Goal: Information Seeking & Learning: Check status

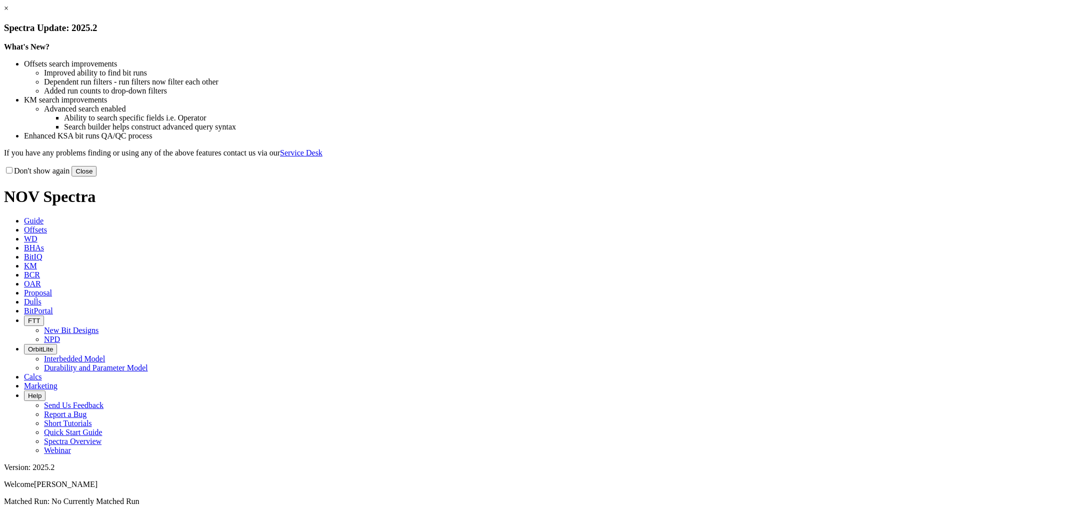
click at [9, 13] on link "×" at bounding box center [6, 8] width 5 height 9
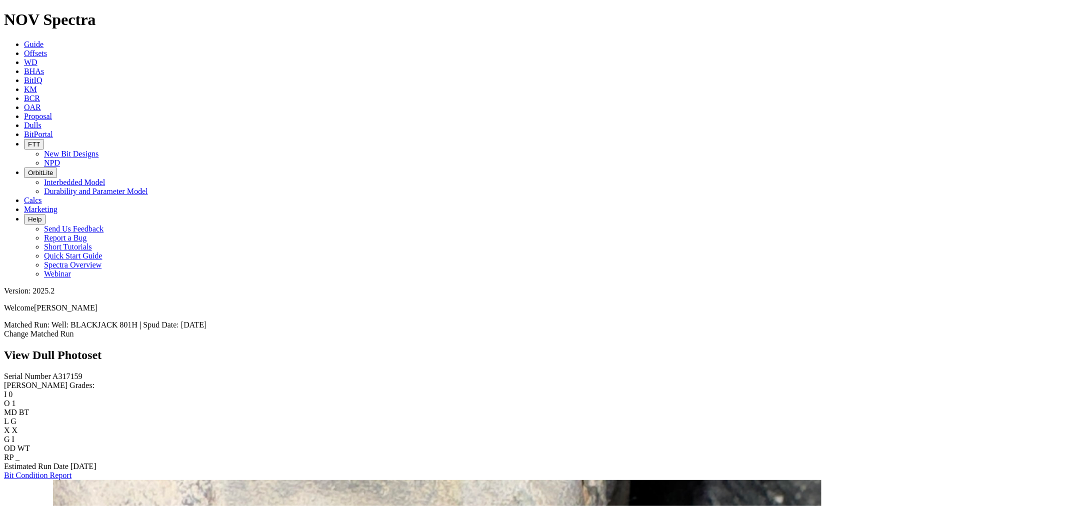
click at [53, 372] on span "A317159" at bounding box center [68, 376] width 30 height 9
copy span "A317159"
click at [66, 471] on link "Bit Condition Report" at bounding box center [38, 475] width 68 height 9
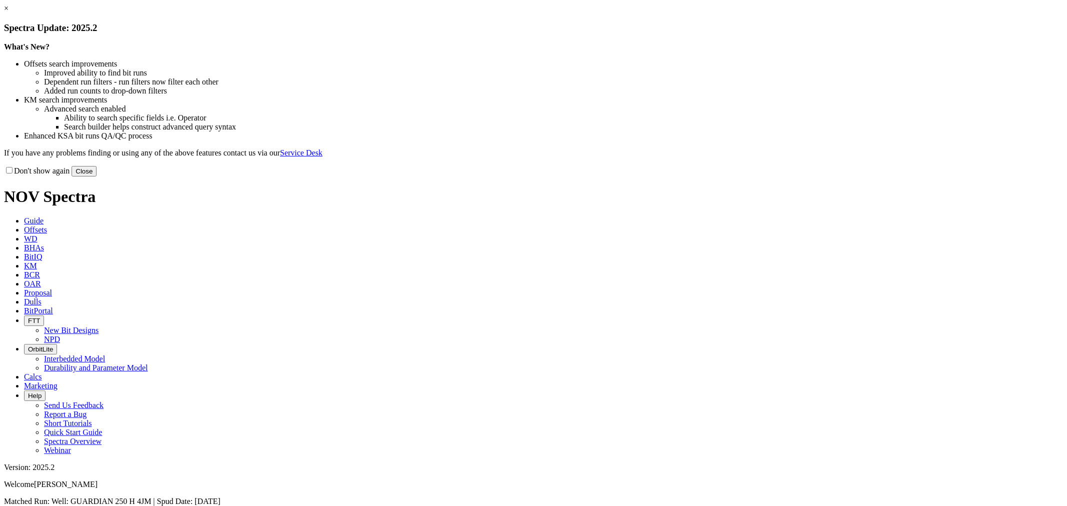
click at [9, 13] on link "×" at bounding box center [6, 8] width 5 height 9
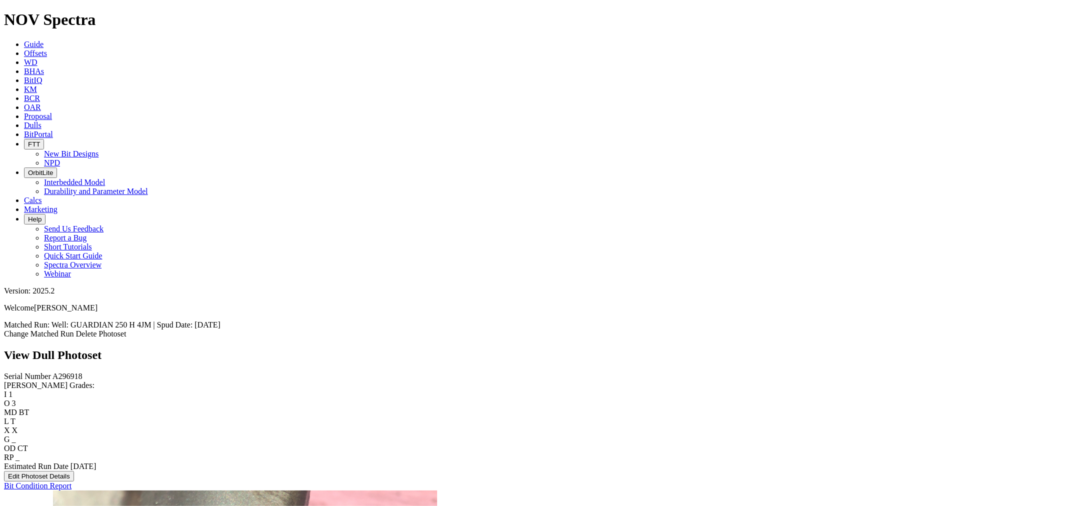
click at [42, 121] on link "Dulls" at bounding box center [33, 125] width 18 height 9
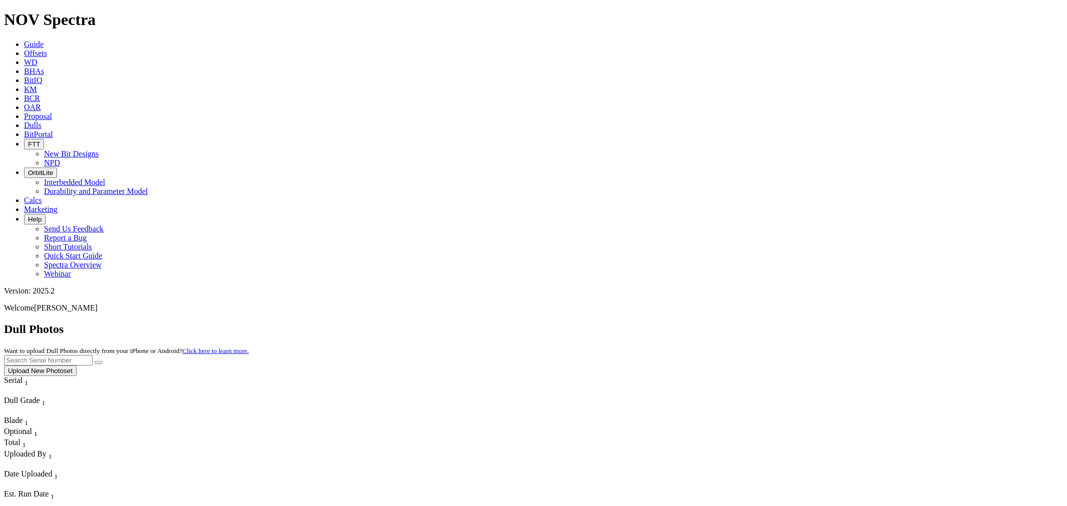
click at [93, 355] on input "text" at bounding box center [48, 360] width 89 height 11
paste input "A317159"
type input "A317159"
click at [99, 363] on icon "submit" at bounding box center [99, 363] width 0 height 0
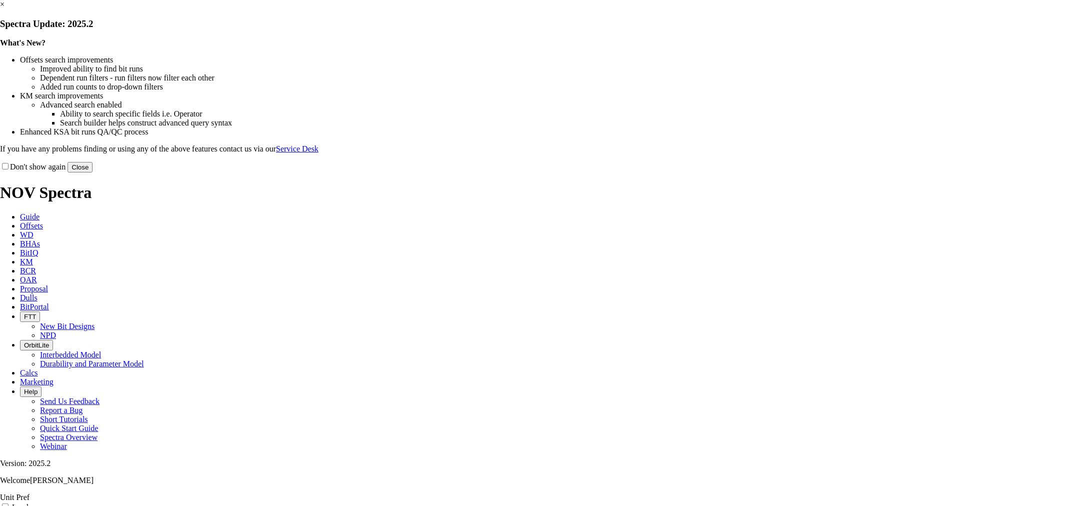
click at [93, 173] on button "Close" at bounding box center [80, 167] width 25 height 11
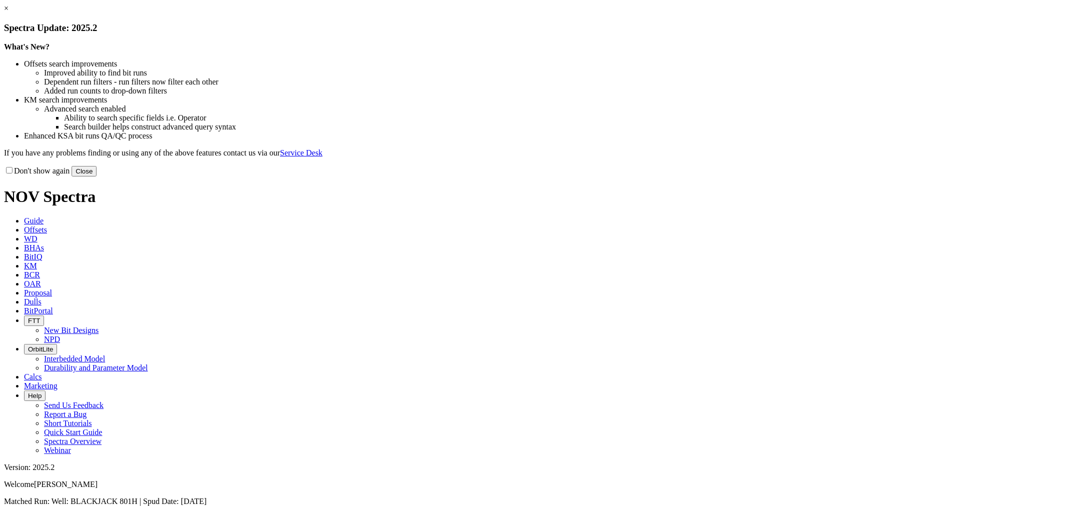
click at [9, 13] on link "×" at bounding box center [6, 8] width 5 height 9
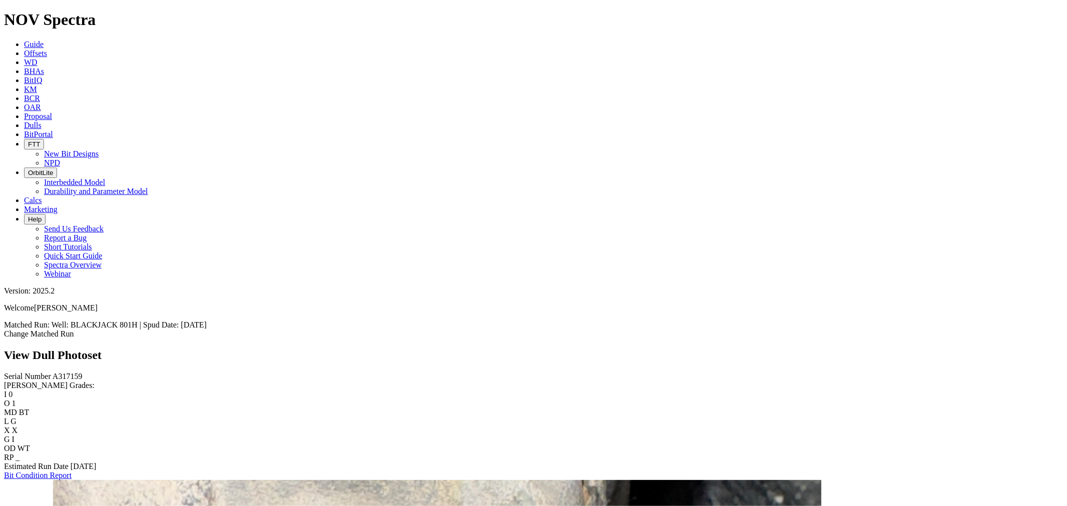
click at [74, 330] on link "Change Matched Run" at bounding box center [39, 334] width 70 height 9
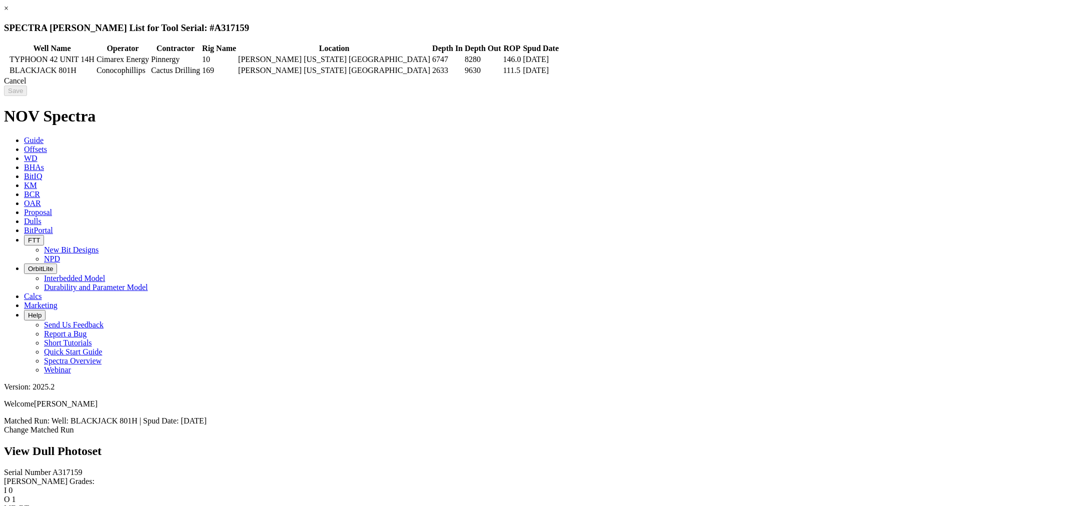
click at [9, 13] on link "×" at bounding box center [6, 8] width 5 height 9
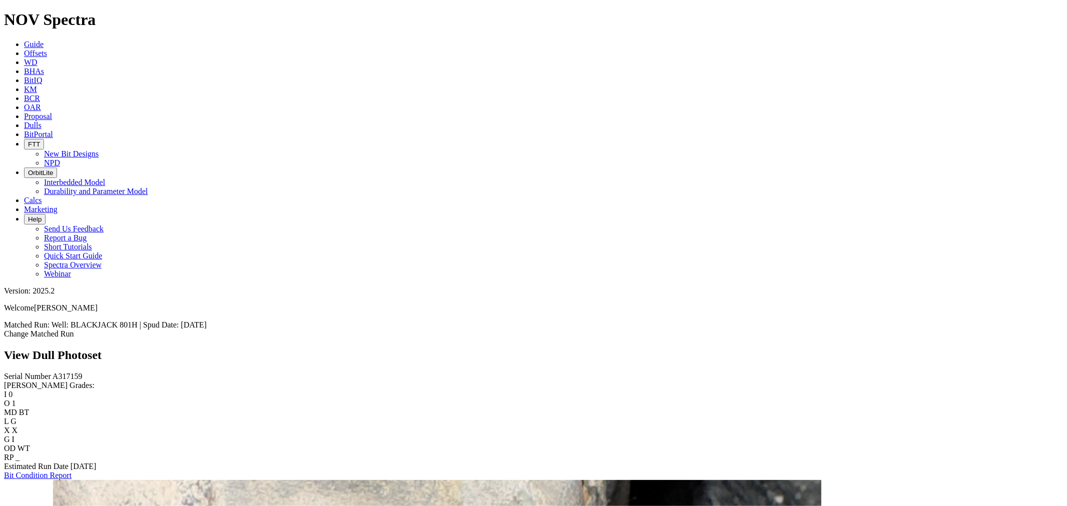
click at [54, 471] on link "Bit Condition Report" at bounding box center [38, 475] width 68 height 9
click at [72, 471] on link "Bit Condition Report" at bounding box center [38, 475] width 68 height 9
click at [53, 372] on span "A317159" at bounding box center [68, 376] width 30 height 9
copy span "A317159"
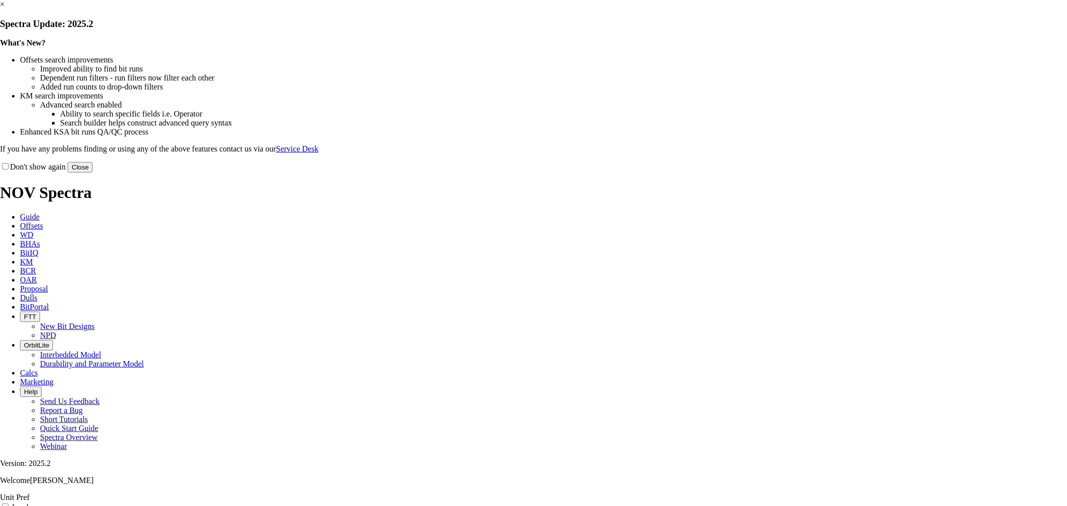
click at [93, 173] on button "Close" at bounding box center [80, 167] width 25 height 11
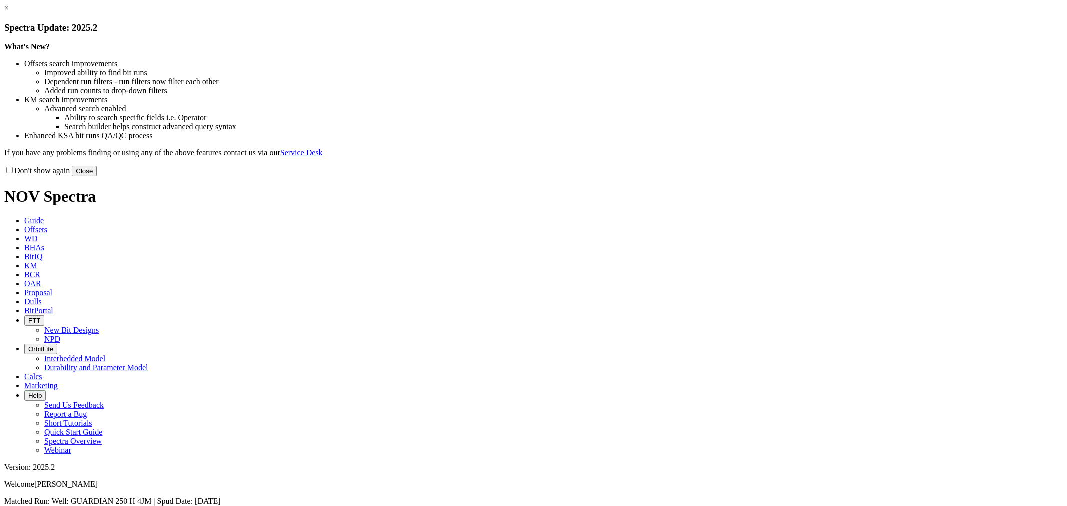
click at [97, 177] on button "Close" at bounding box center [84, 171] width 25 height 11
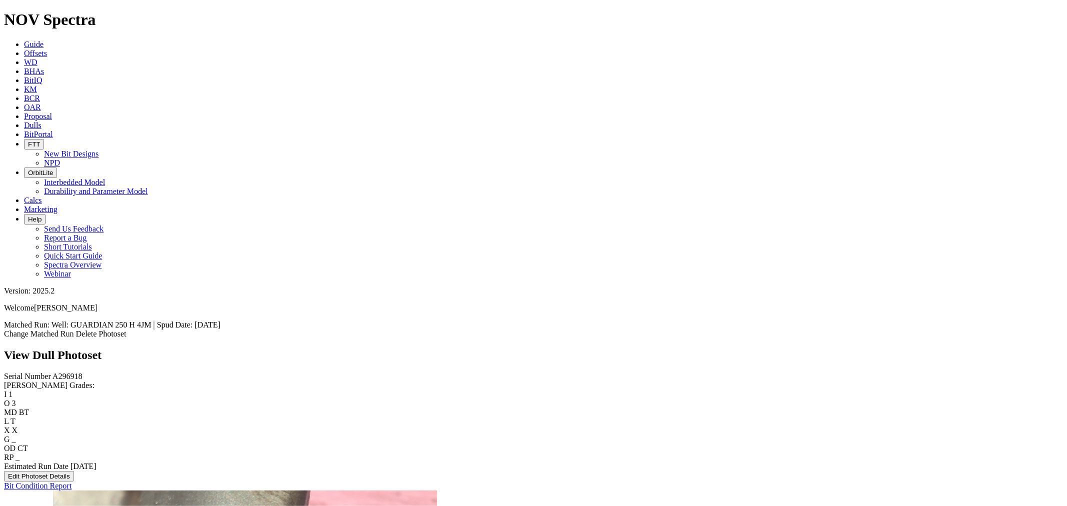
click at [24, 121] on icon at bounding box center [24, 125] width 0 height 9
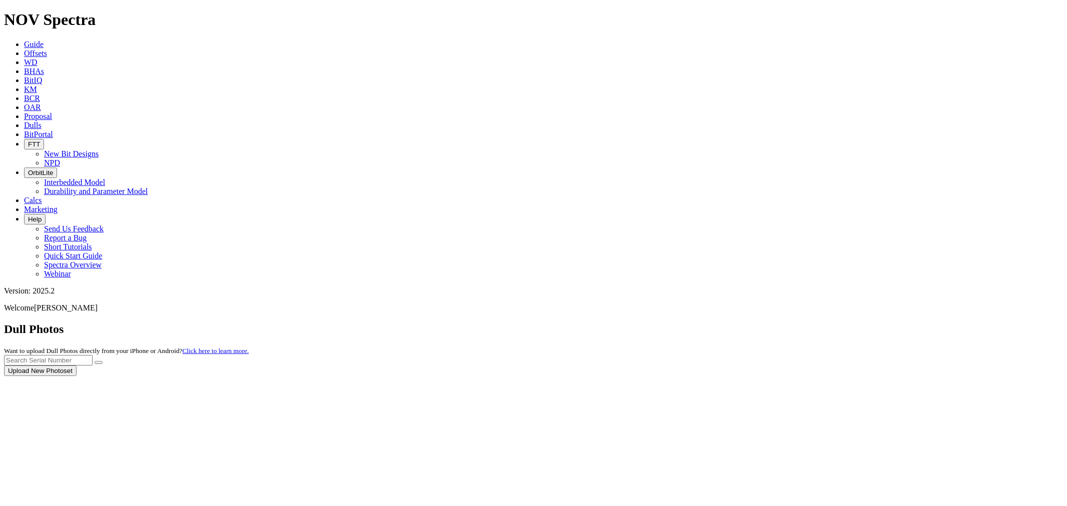
click at [885, 376] on div at bounding box center [533, 376] width 1059 height 0
click at [93, 355] on input "text" at bounding box center [48, 360] width 89 height 11
paste input "A317159"
type input "A317159"
click at [103, 361] on button "submit" at bounding box center [99, 362] width 8 height 3
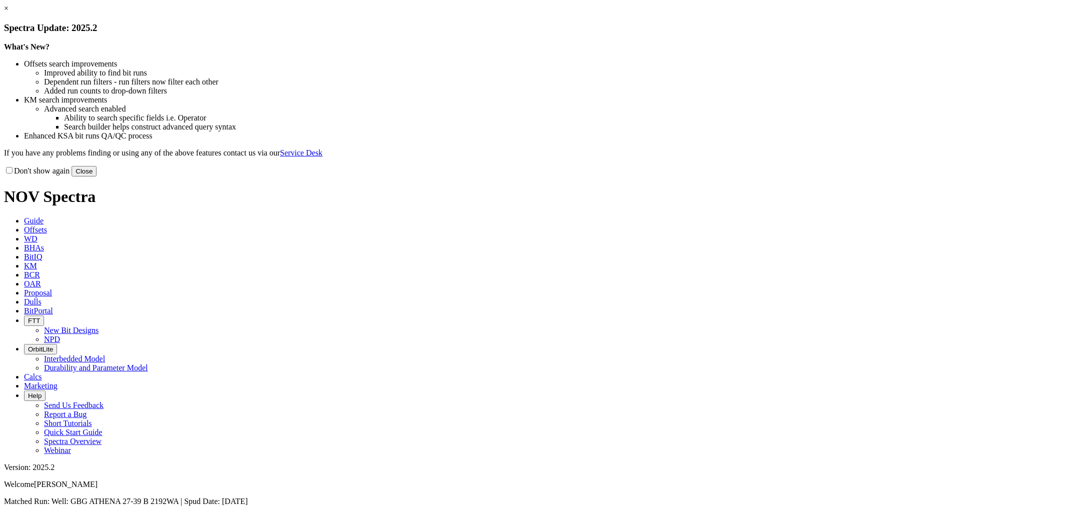
click at [97, 177] on button "Close" at bounding box center [84, 171] width 25 height 11
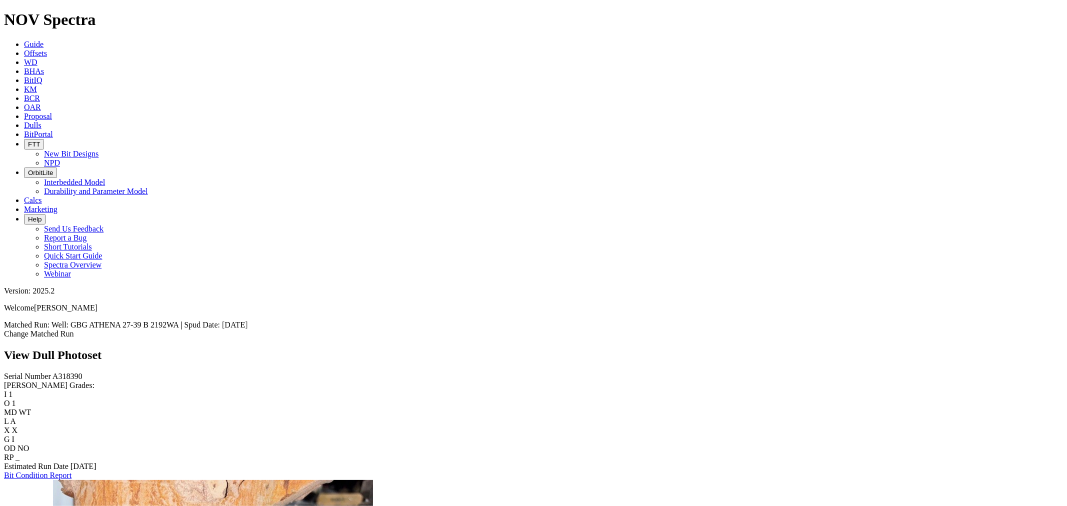
click at [60, 471] on link "Bit Condition Report" at bounding box center [38, 475] width 68 height 9
click at [53, 372] on span "A318390" at bounding box center [68, 376] width 30 height 9
copy span "A318390"
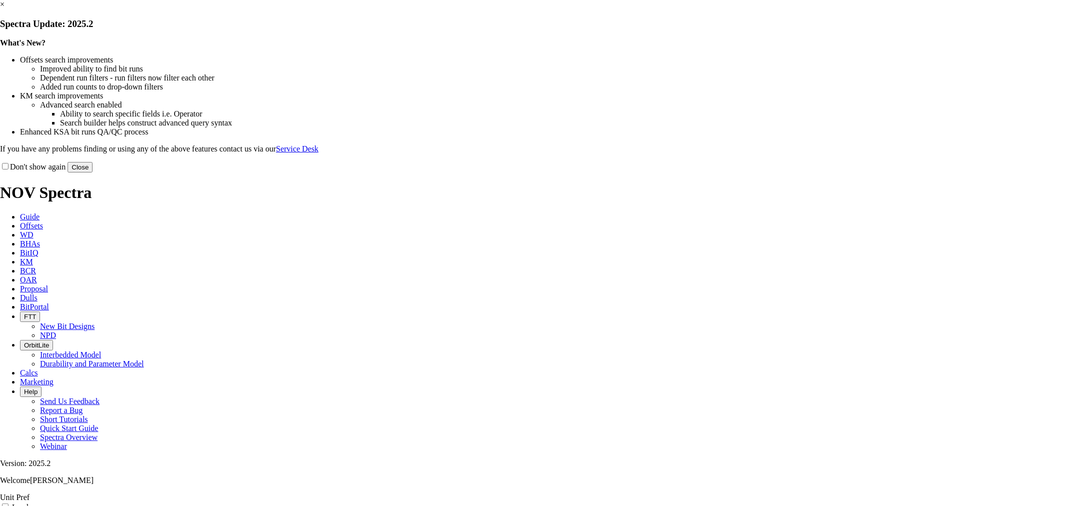
click at [93, 173] on button "Close" at bounding box center [80, 167] width 25 height 11
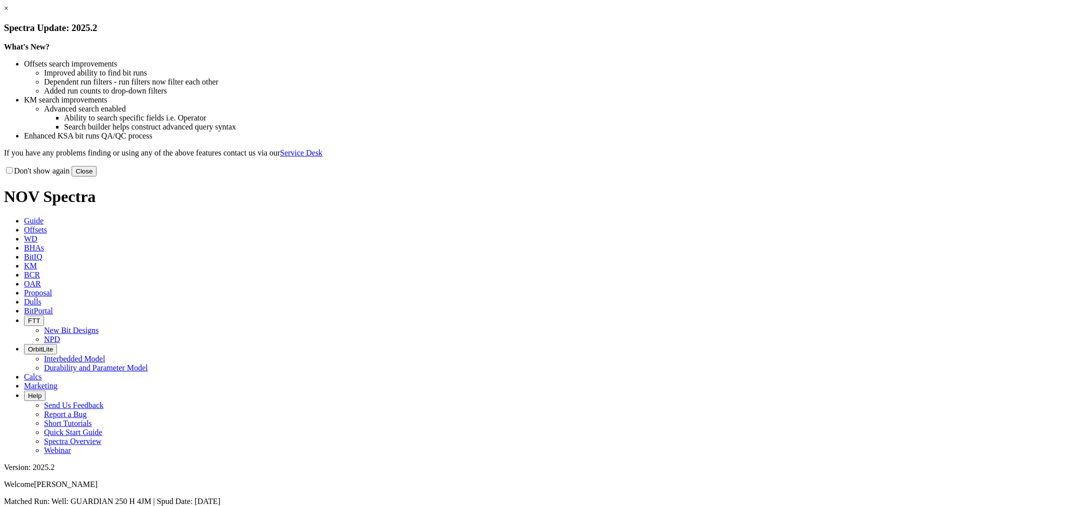
click at [97, 177] on button "Close" at bounding box center [84, 171] width 25 height 11
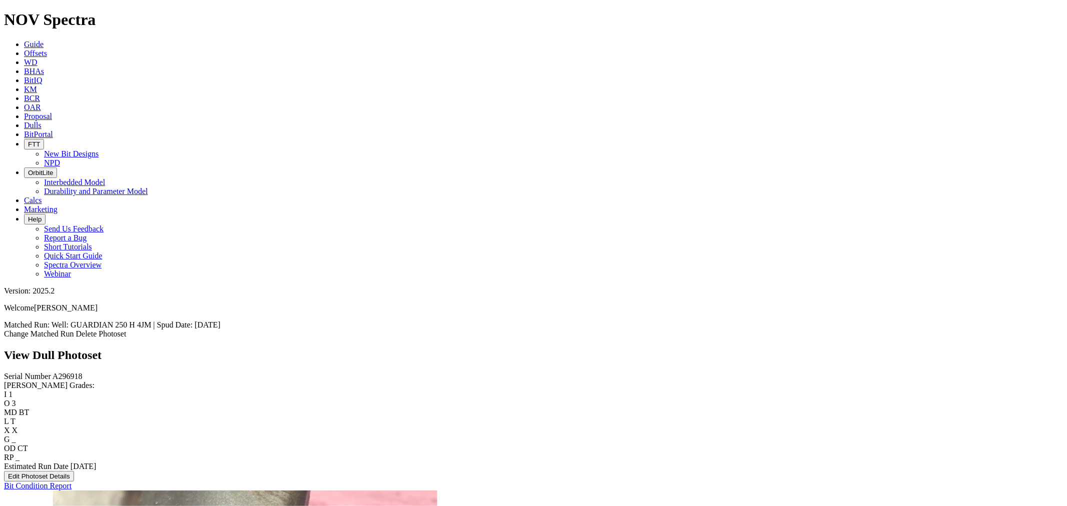
click at [24, 121] on icon at bounding box center [24, 125] width 0 height 9
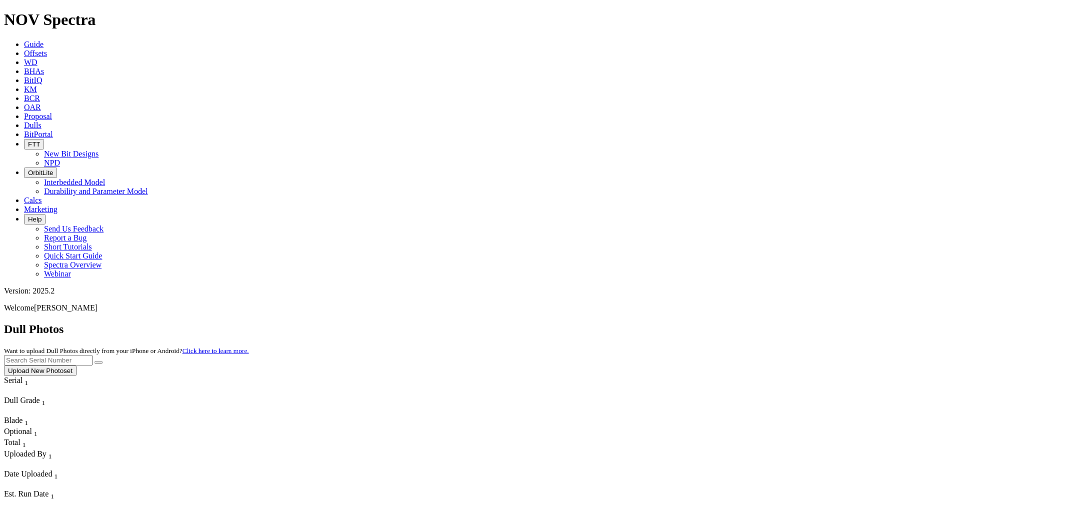
click at [93, 355] on input "text" at bounding box center [48, 360] width 89 height 11
paste input "A317159"
click at [103, 361] on button "submit" at bounding box center [99, 362] width 8 height 3
click at [93, 355] on input "A317159" at bounding box center [48, 360] width 89 height 11
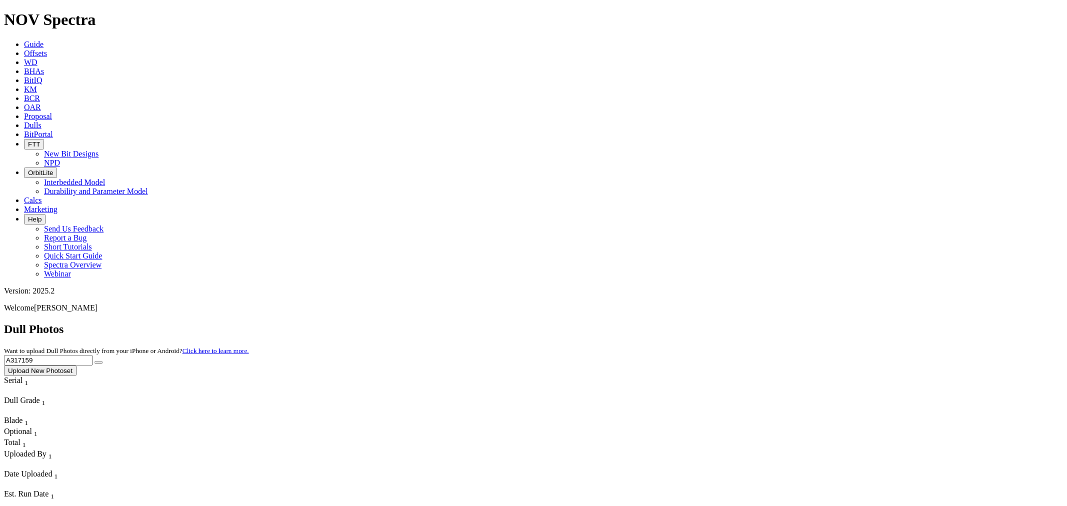
click at [93, 355] on input "A317159" at bounding box center [48, 360] width 89 height 11
paste input "8390"
type input "A318390"
click at [103, 361] on button "submit" at bounding box center [99, 362] width 8 height 3
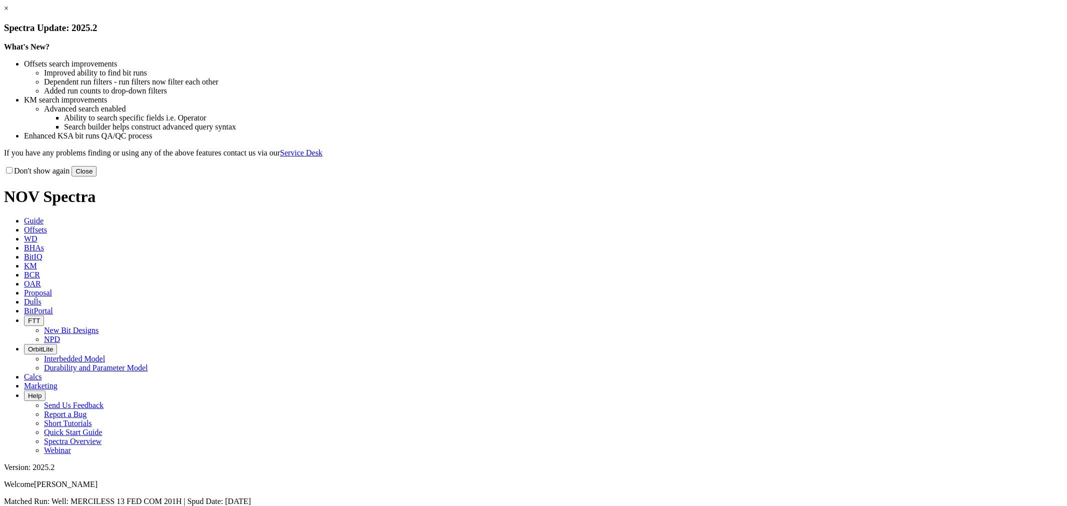
click at [9, 13] on link "×" at bounding box center [6, 8] width 5 height 9
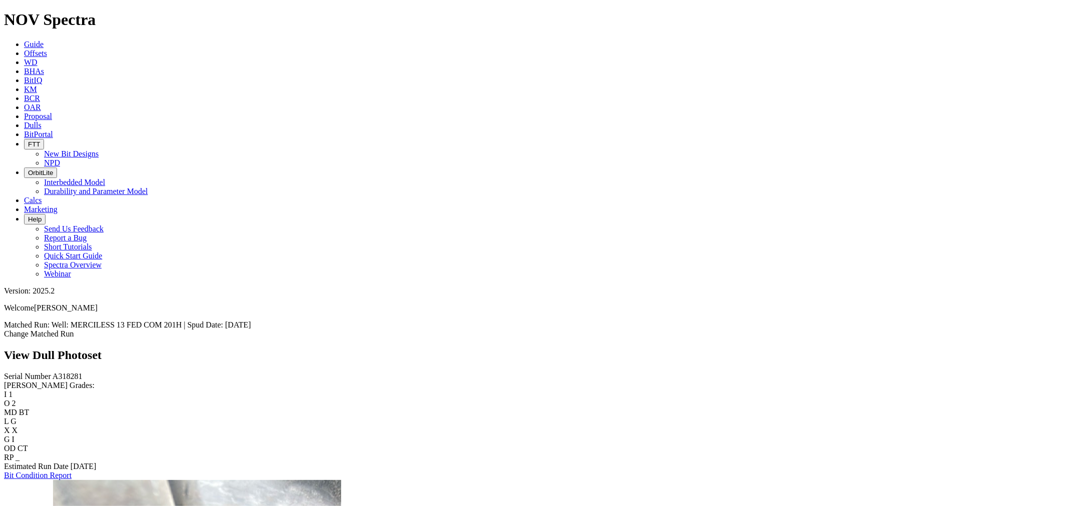
click at [24, 121] on icon at bounding box center [24, 125] width 0 height 9
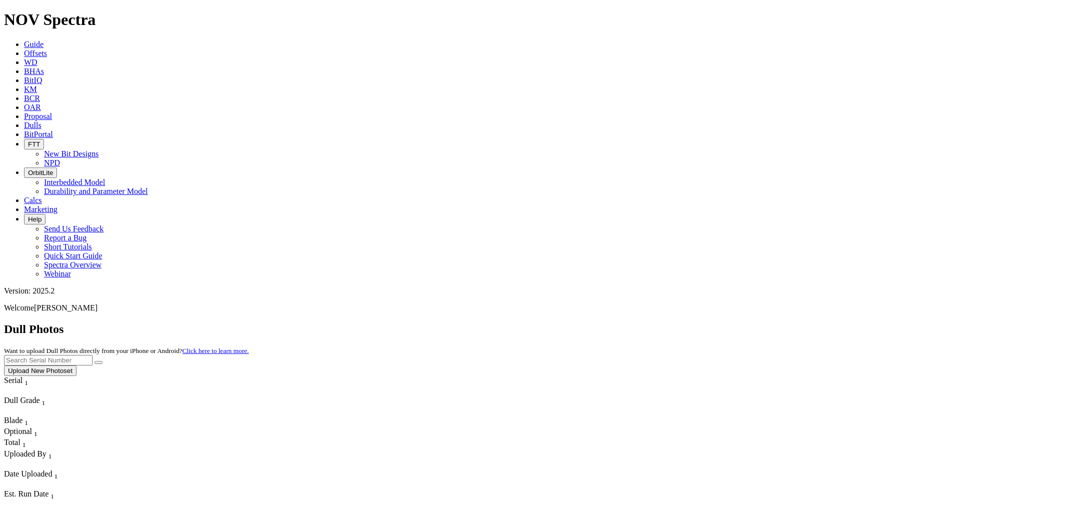
click at [93, 355] on input "text" at bounding box center [48, 360] width 89 height 11
paste input "A318280"
click at [99, 363] on icon "submit" at bounding box center [99, 363] width 0 height 0
click at [93, 355] on input "A318280" at bounding box center [48, 360] width 89 height 11
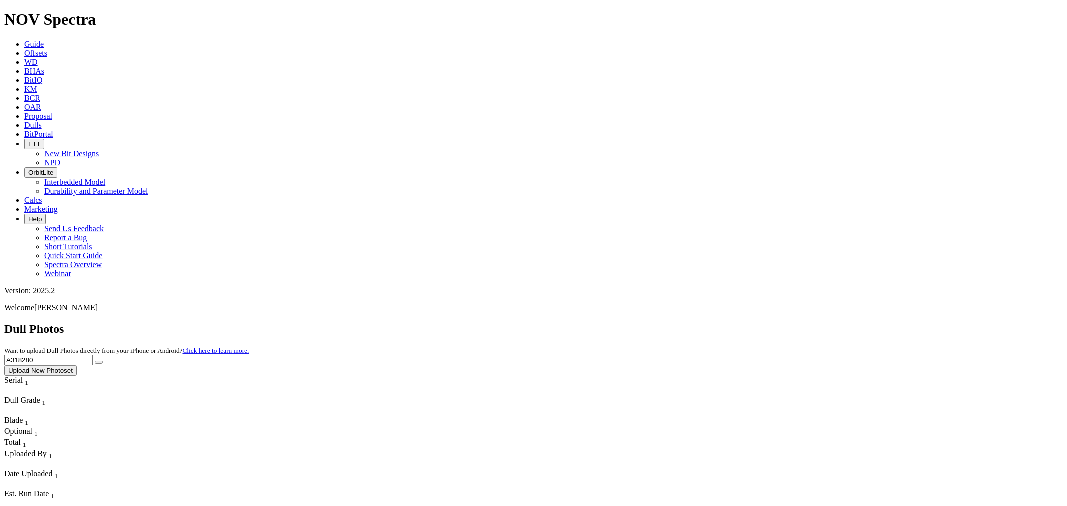
paste input "2"
type input "A318282"
click at [99, 363] on icon "submit" at bounding box center [99, 363] width 0 height 0
click at [47, 49] on span "Offsets" at bounding box center [35, 53] width 23 height 9
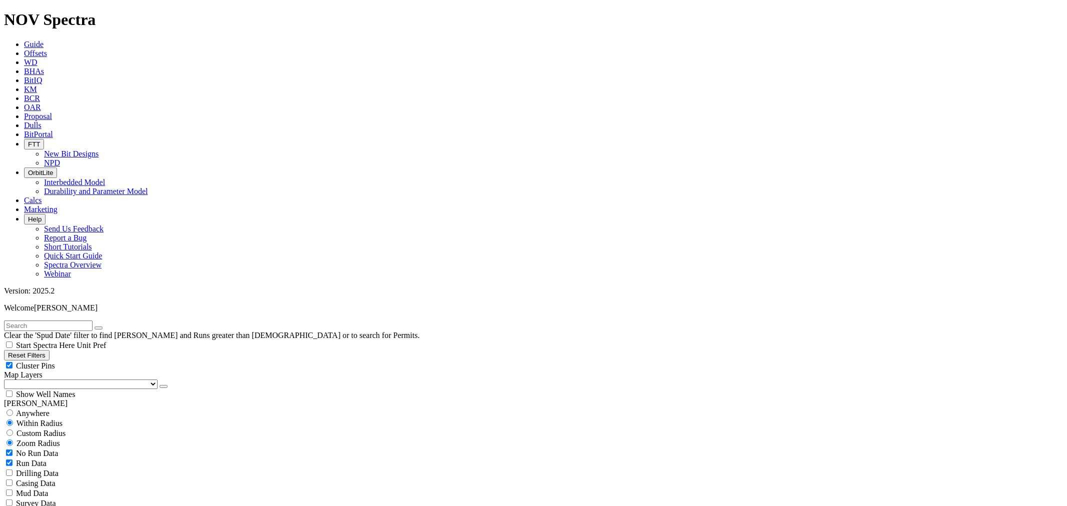
click at [49, 321] on input "text" at bounding box center [48, 326] width 89 height 11
paste input "A318282"
type input "A318282"
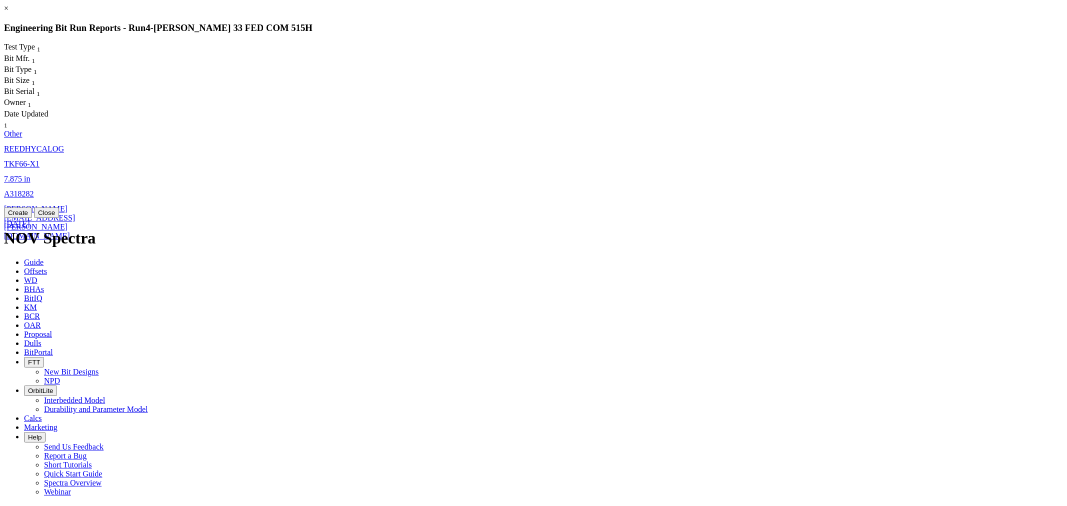
click at [34, 190] on span "A318282" at bounding box center [19, 194] width 30 height 9
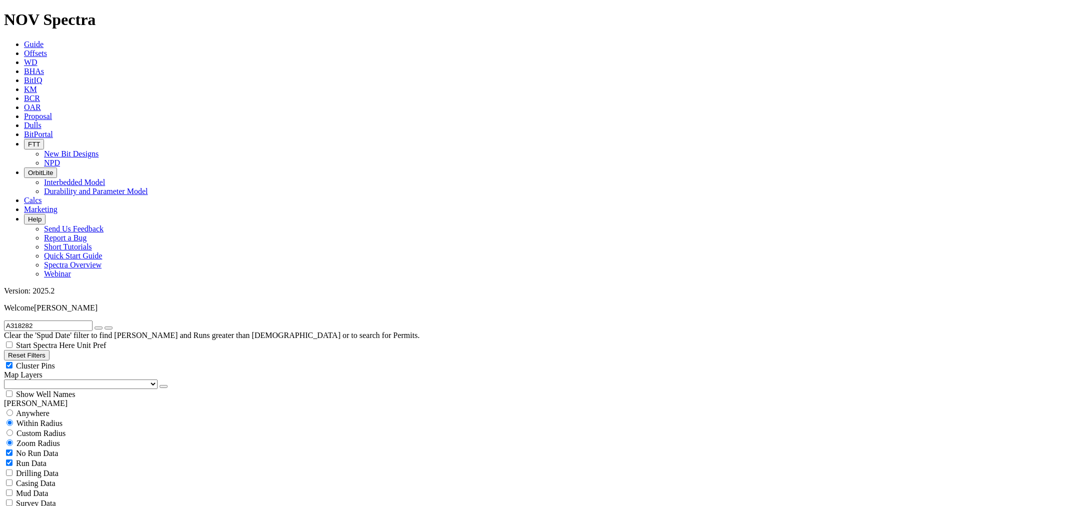
select select "Other"
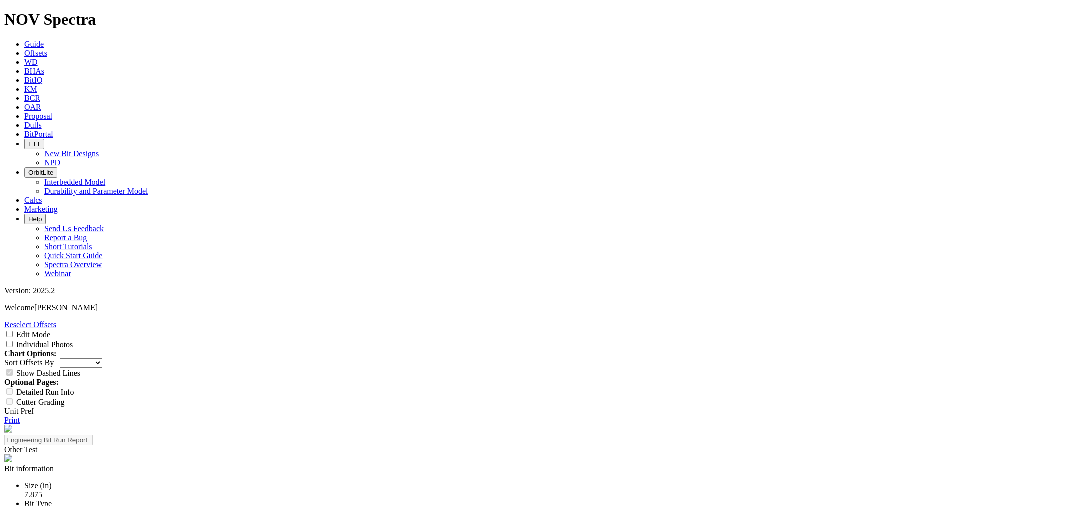
scroll to position [111, 0]
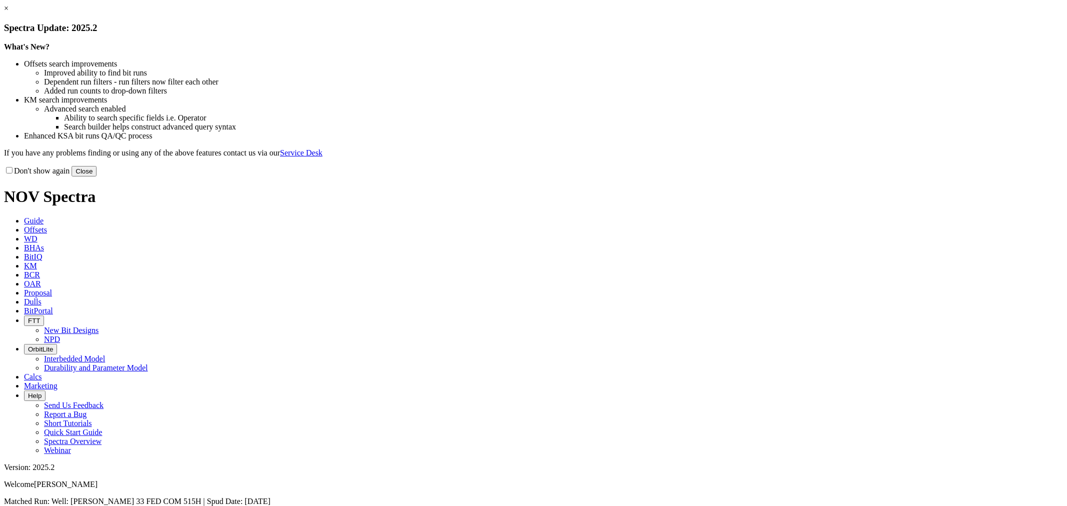
click at [97, 177] on button "Close" at bounding box center [84, 171] width 25 height 11
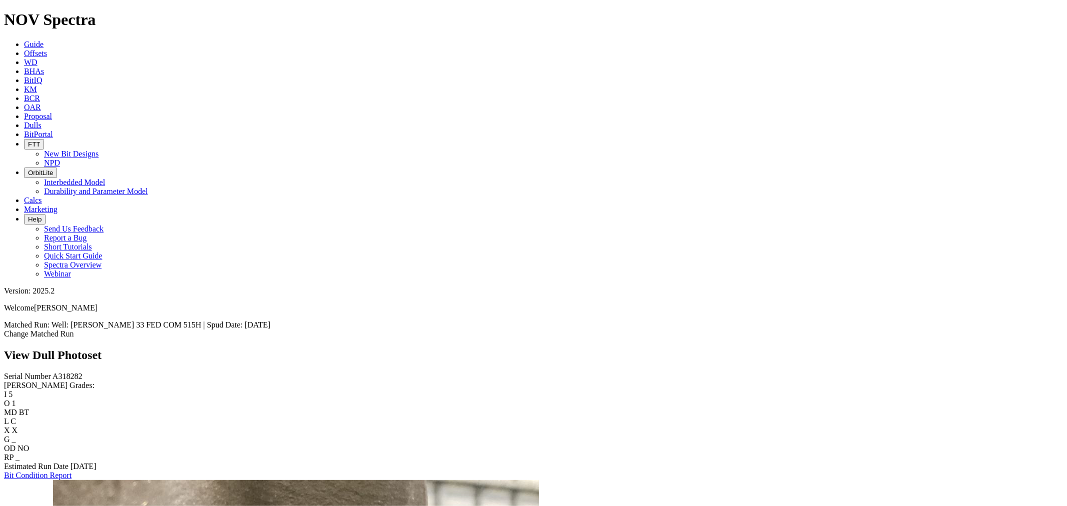
click at [51, 471] on link "Bit Condition Report" at bounding box center [38, 475] width 68 height 9
click at [53, 372] on span "A318282" at bounding box center [68, 376] width 30 height 9
copy span "A318282"
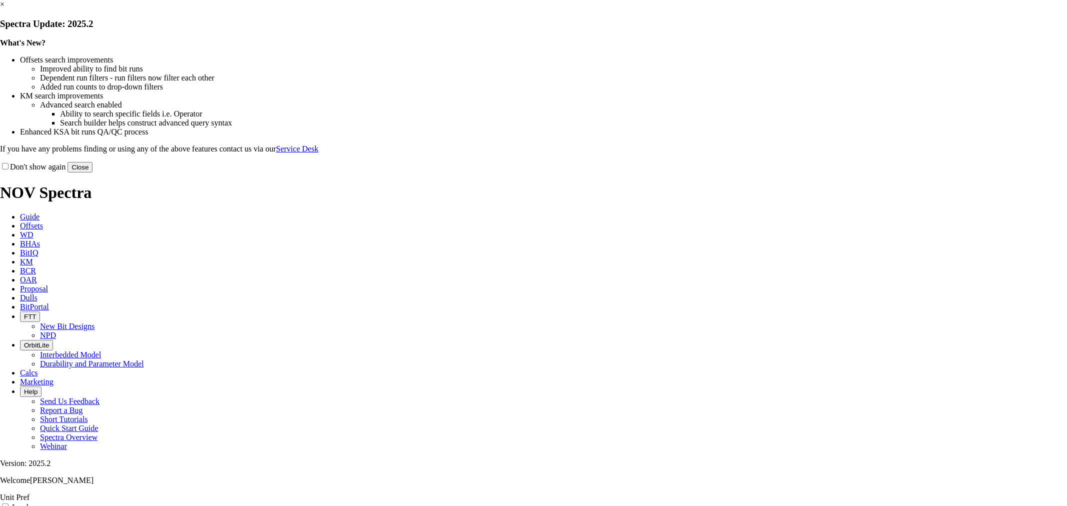
click at [93, 173] on button "Close" at bounding box center [80, 167] width 25 height 11
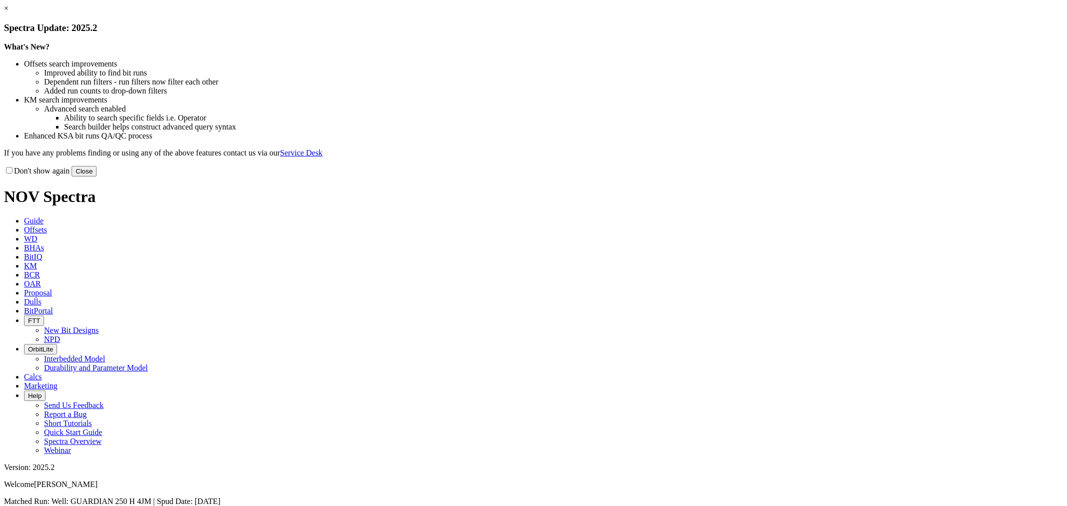
click at [9, 13] on link "×" at bounding box center [6, 8] width 5 height 9
click at [97, 177] on button "Close" at bounding box center [84, 171] width 25 height 11
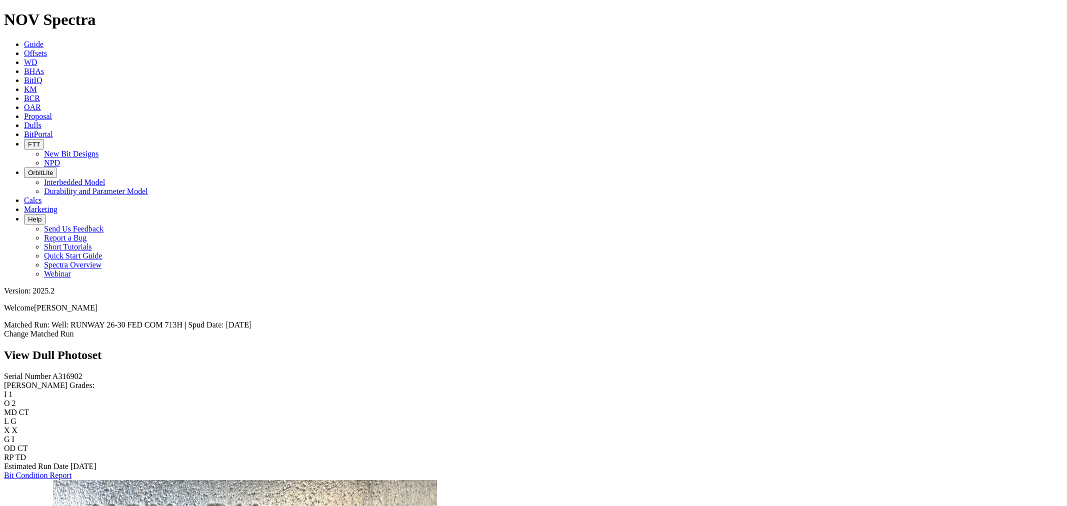
click at [72, 471] on link "Bit Condition Report" at bounding box center [38, 475] width 68 height 9
click at [53, 372] on span "A316902" at bounding box center [68, 376] width 30 height 9
copy span "A316902"
click at [59, 471] on link "Bit Condition Report" at bounding box center [38, 475] width 68 height 9
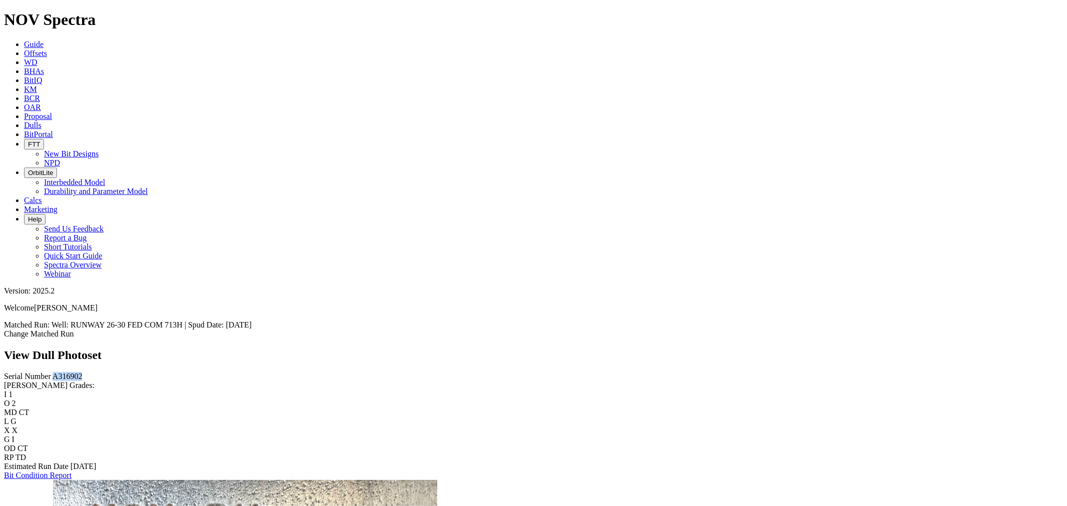
copy span "A316902"
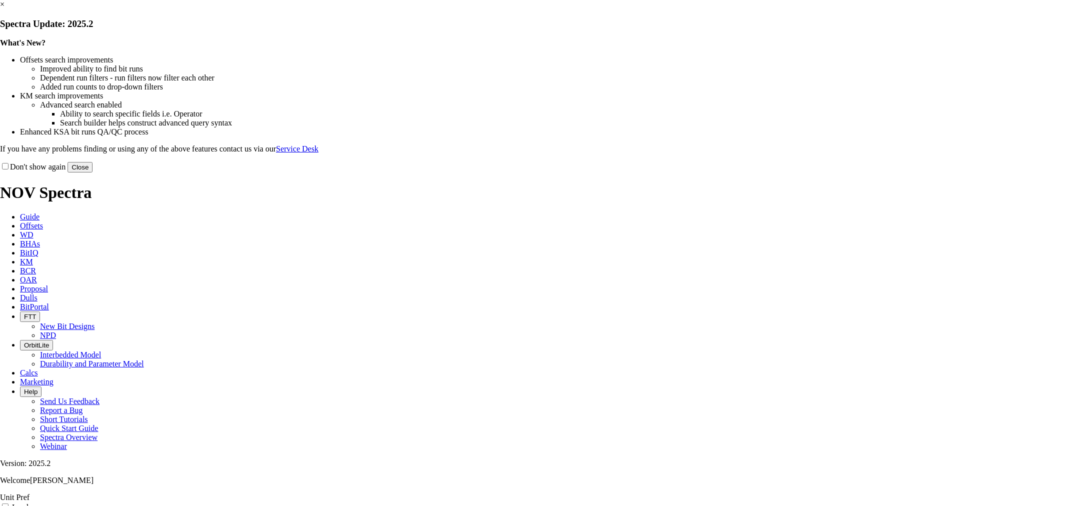
click at [93, 173] on button "Close" at bounding box center [80, 167] width 25 height 11
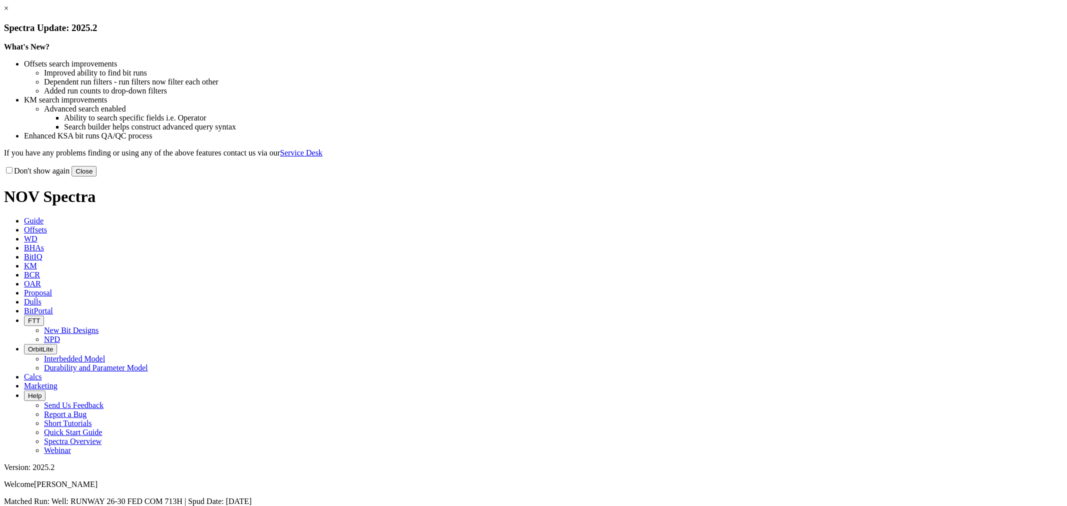
click at [97, 177] on button "Close" at bounding box center [84, 171] width 25 height 11
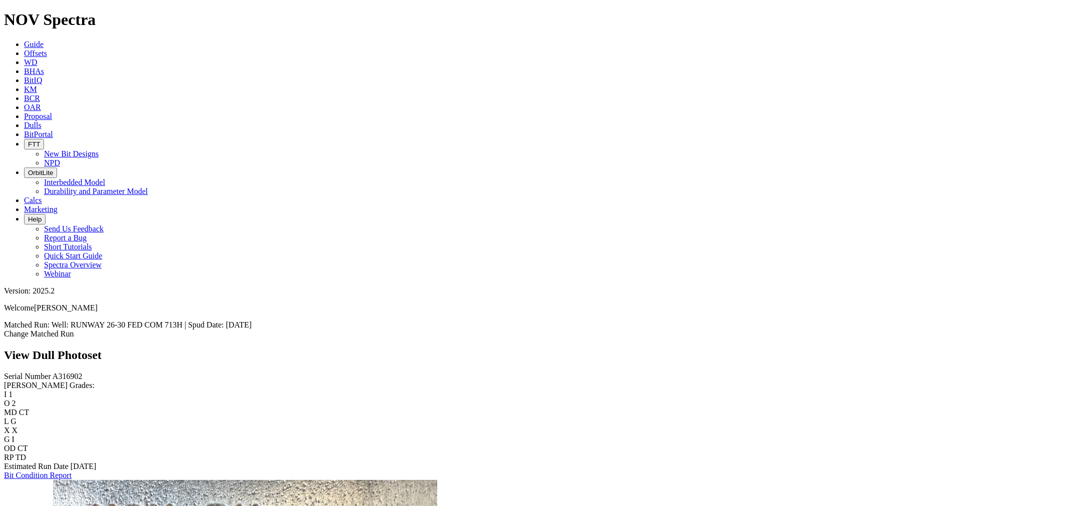
click at [47, 49] on span "Offsets" at bounding box center [35, 53] width 23 height 9
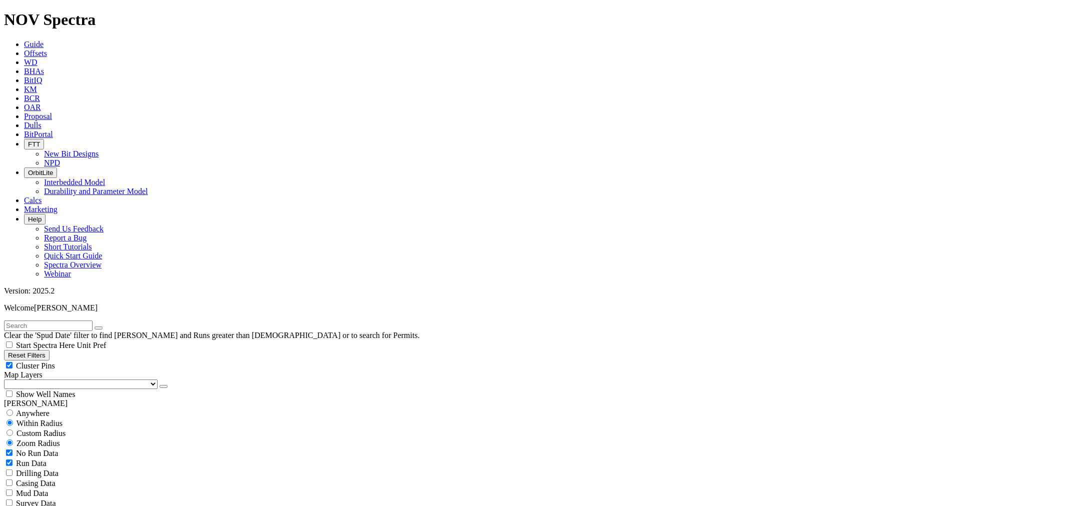
drag, startPoint x: 421, startPoint y: 10, endPoint x: 449, endPoint y: 22, distance: 30.3
click at [42, 121] on link "Dulls" at bounding box center [33, 125] width 18 height 9
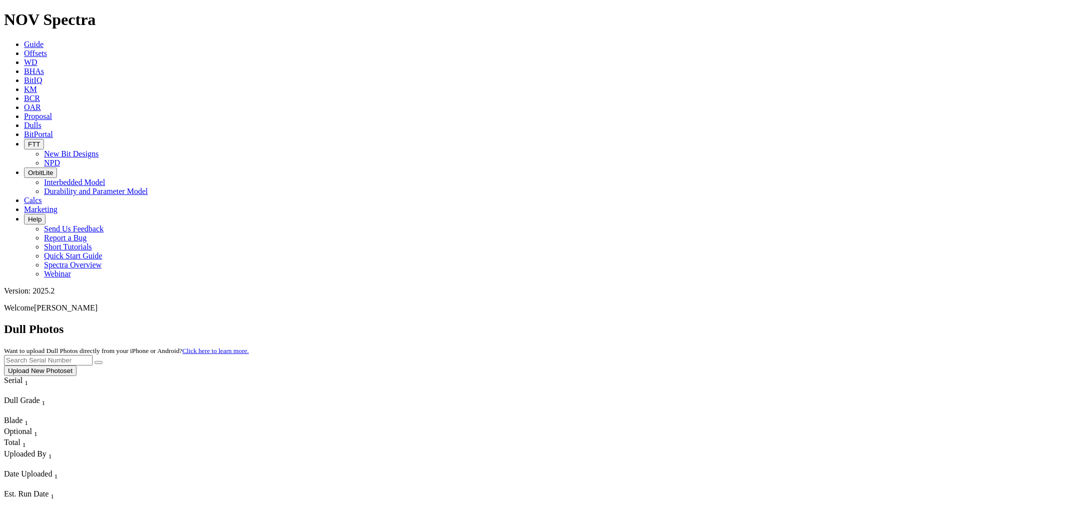
click at [93, 355] on input "text" at bounding box center [48, 360] width 89 height 11
paste input "A316902"
type input "A316902"
click at [99, 363] on icon "submit" at bounding box center [99, 363] width 0 height 0
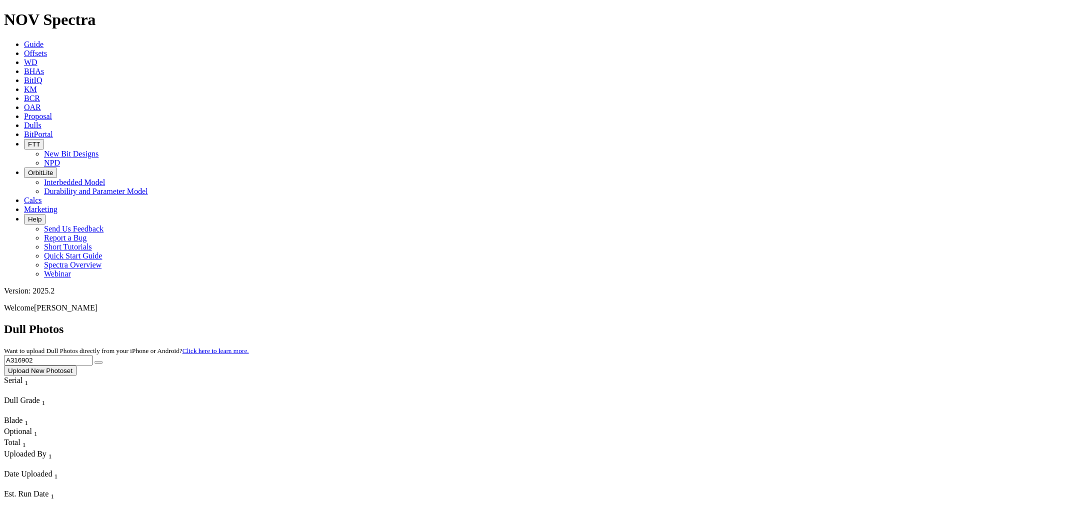
click at [47, 49] on span "Offsets" at bounding box center [35, 53] width 23 height 9
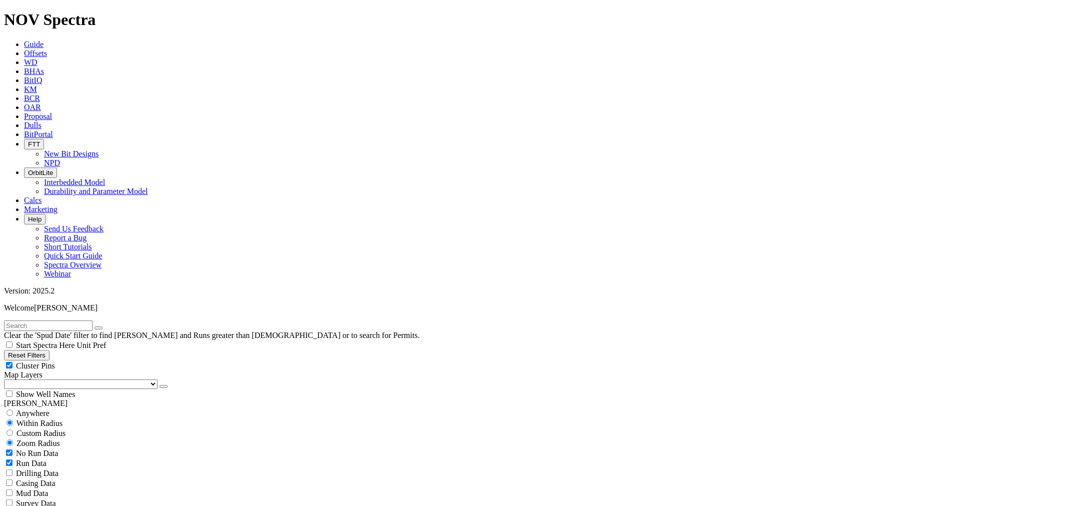
click at [39, 321] on input "text" at bounding box center [48, 326] width 89 height 11
type input "A316902"
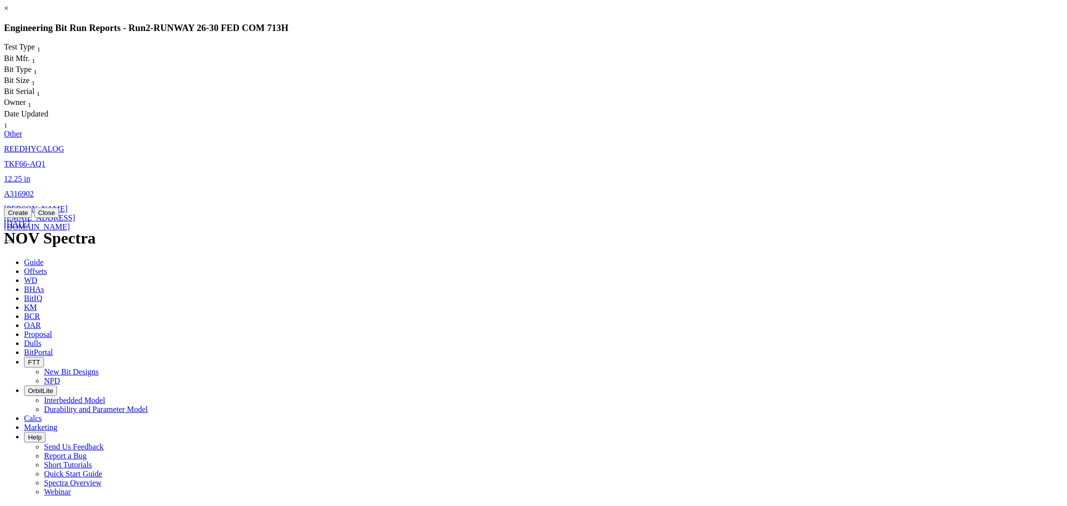
click at [34, 190] on link "A316902" at bounding box center [19, 194] width 30 height 9
select select "Other"
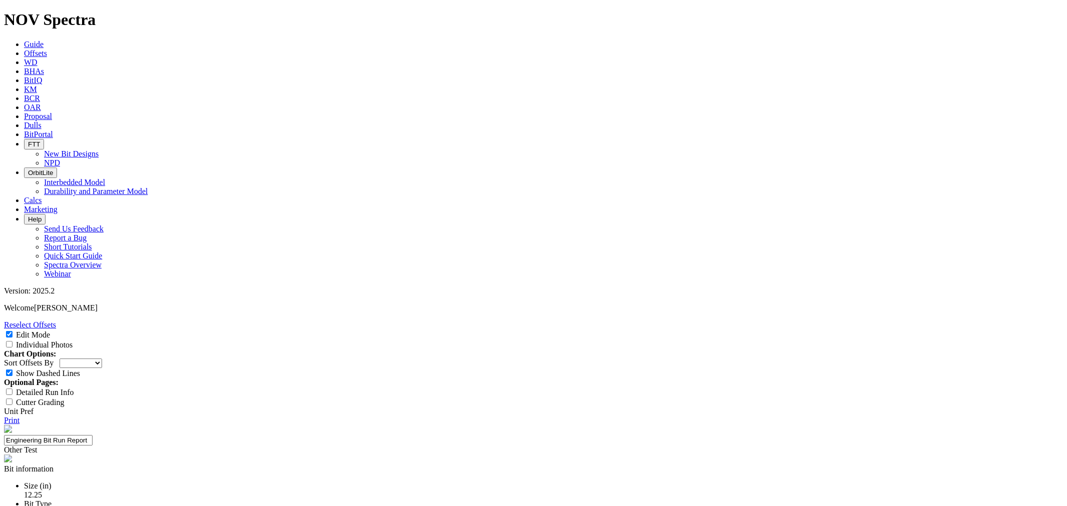
scroll to position [167, 0]
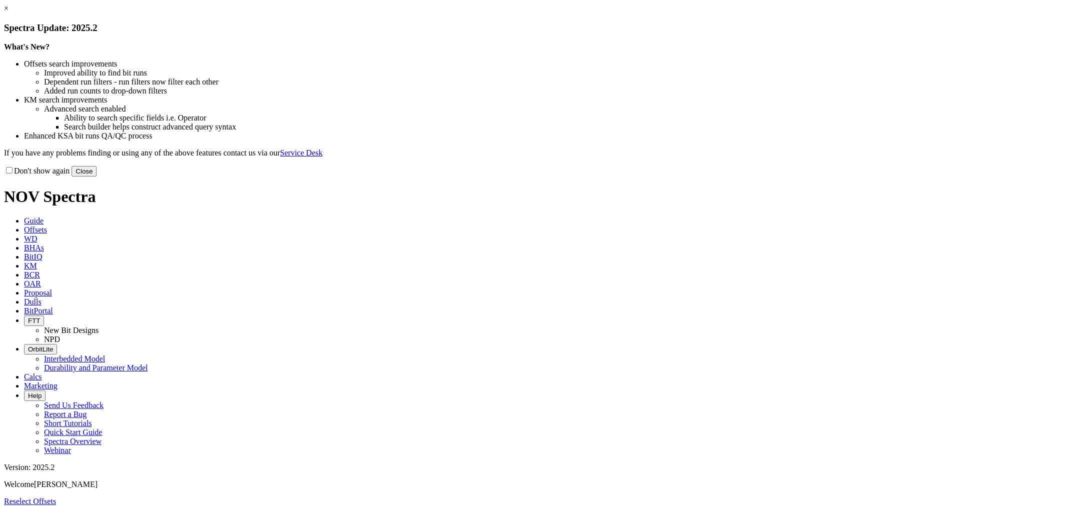
select select "Other"
click at [97, 177] on button "Close" at bounding box center [84, 171] width 25 height 11
